Goal: Find specific page/section

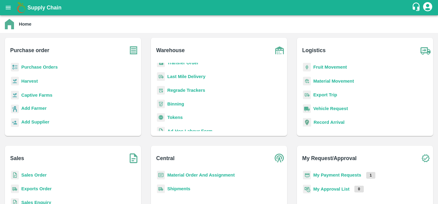
scroll to position [79, 0]
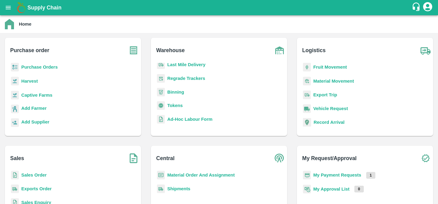
click at [184, 77] on b "Regrade Trackers" at bounding box center [186, 78] width 38 height 5
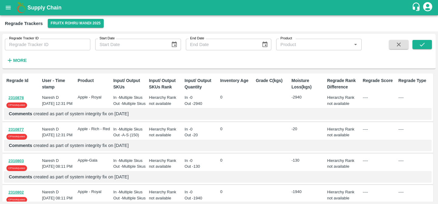
drag, startPoint x: 34, startPoint y: 118, endPoint x: 112, endPoint y: 119, distance: 77.9
click at [112, 117] on p "Comments created as part of system integrity fix on [DATE]" at bounding box center [218, 113] width 418 height 7
drag, startPoint x: 33, startPoint y: 118, endPoint x: 142, endPoint y: 119, distance: 108.3
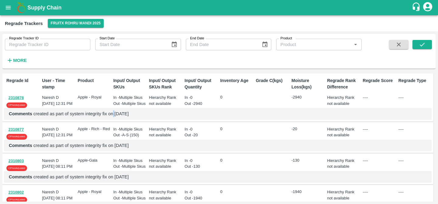
click at [142, 117] on p "Comments created as part of system integrity fix on [DATE]" at bounding box center [218, 113] width 418 height 7
copy p "created as part of system integrity fix on [DATE]"
